Goal: Transaction & Acquisition: Download file/media

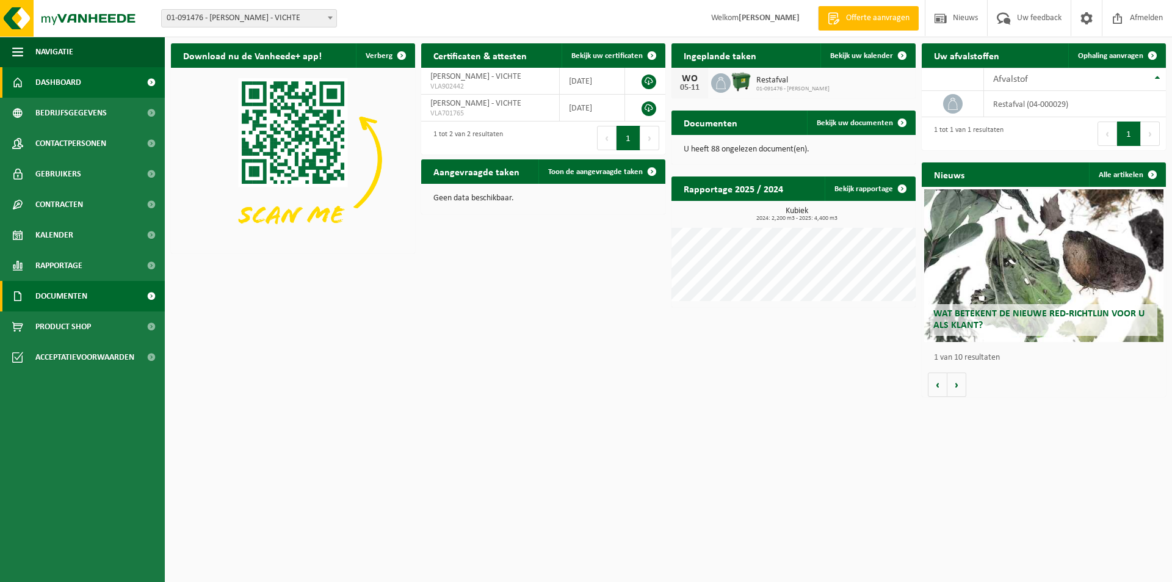
click at [49, 299] on span "Documenten" at bounding box center [61, 296] width 52 height 31
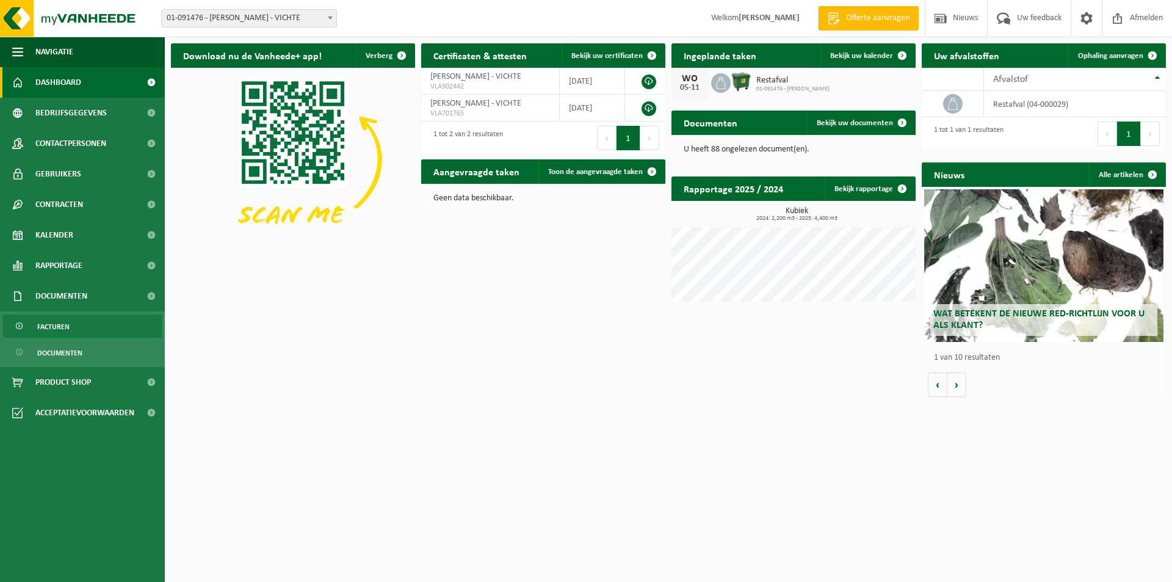
click at [57, 323] on span "Facturen" at bounding box center [53, 326] width 32 height 23
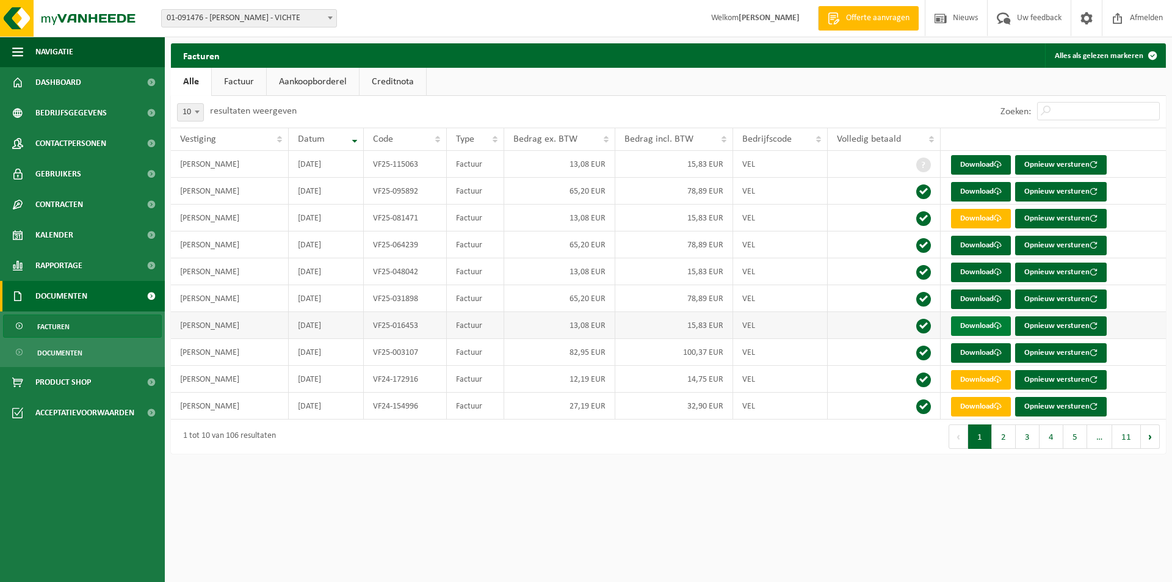
click at [988, 324] on link "Download" at bounding box center [981, 326] width 60 height 20
click at [993, 292] on link "Download" at bounding box center [981, 299] width 60 height 20
click at [999, 270] on span at bounding box center [997, 272] width 8 height 8
click at [999, 245] on span at bounding box center [997, 245] width 8 height 8
click at [999, 192] on span at bounding box center [997, 191] width 8 height 8
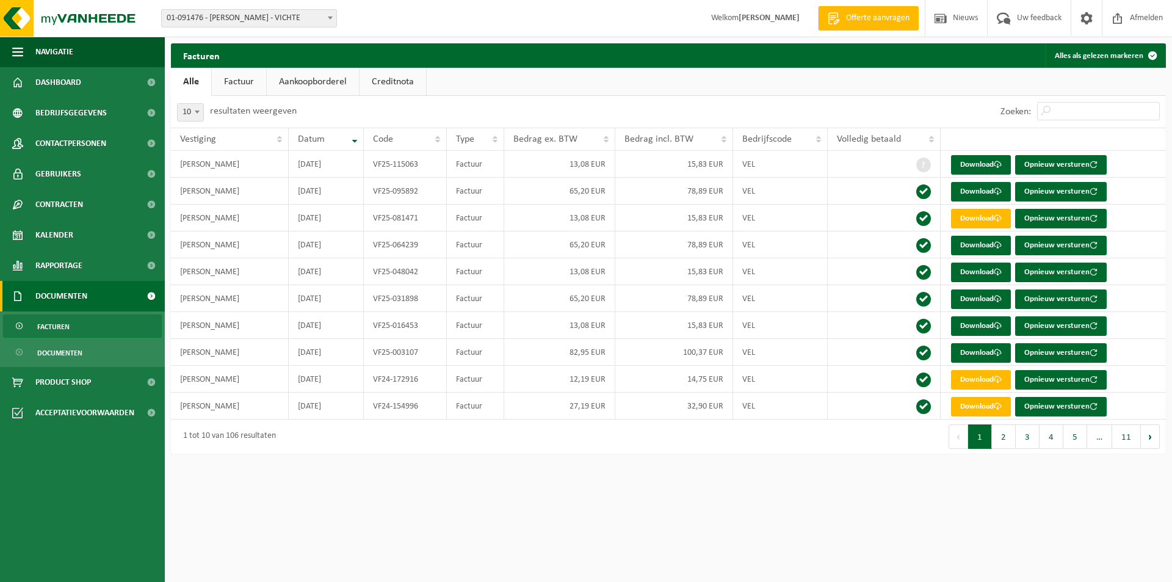
click at [878, 82] on ul "Alle Factuur Aankoopborderel Creditnota" at bounding box center [668, 82] width 995 height 28
click at [1000, 163] on span at bounding box center [997, 164] width 8 height 8
click at [985, 354] on link "Download" at bounding box center [981, 353] width 60 height 20
